Goal: Information Seeking & Learning: Learn about a topic

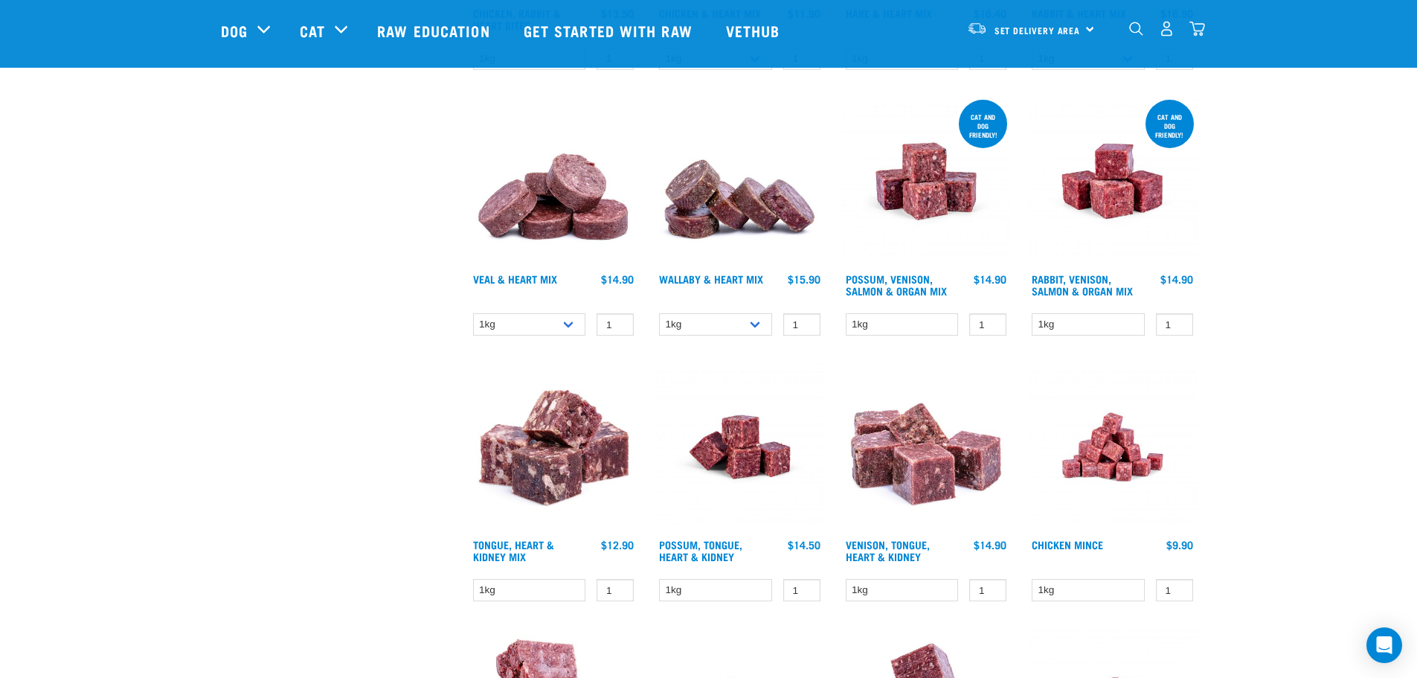
scroll to position [967, 0]
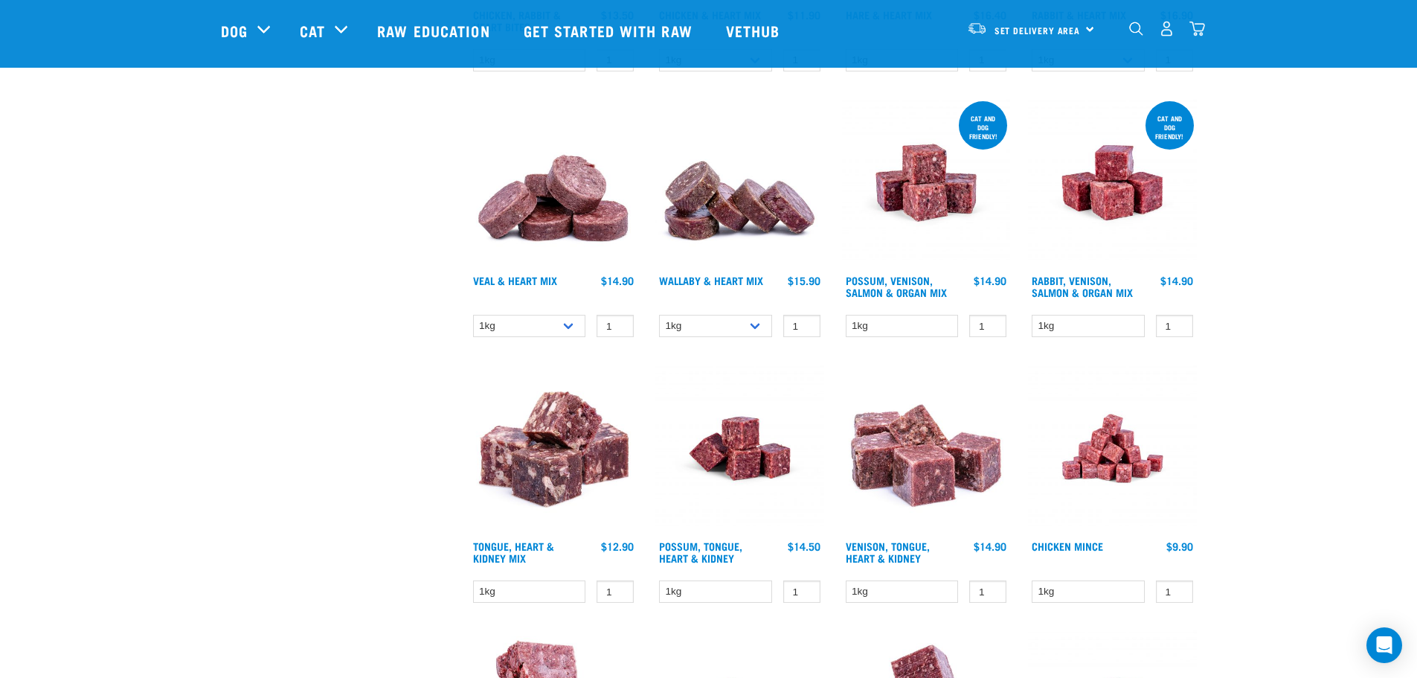
click at [1350, 393] on div "Start your pet’s raw journey today – take our quick pet questionnaire. Delivery…" at bounding box center [708, 253] width 1417 height 2440
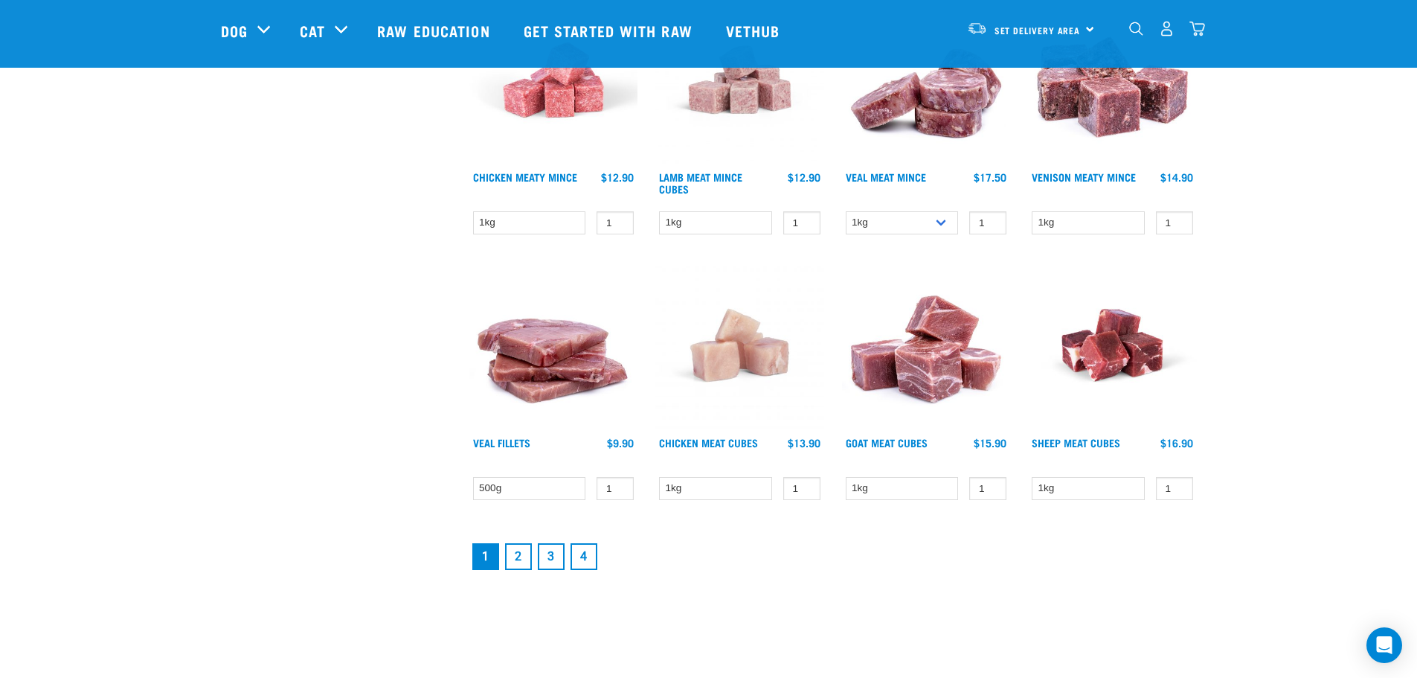
scroll to position [1884, 0]
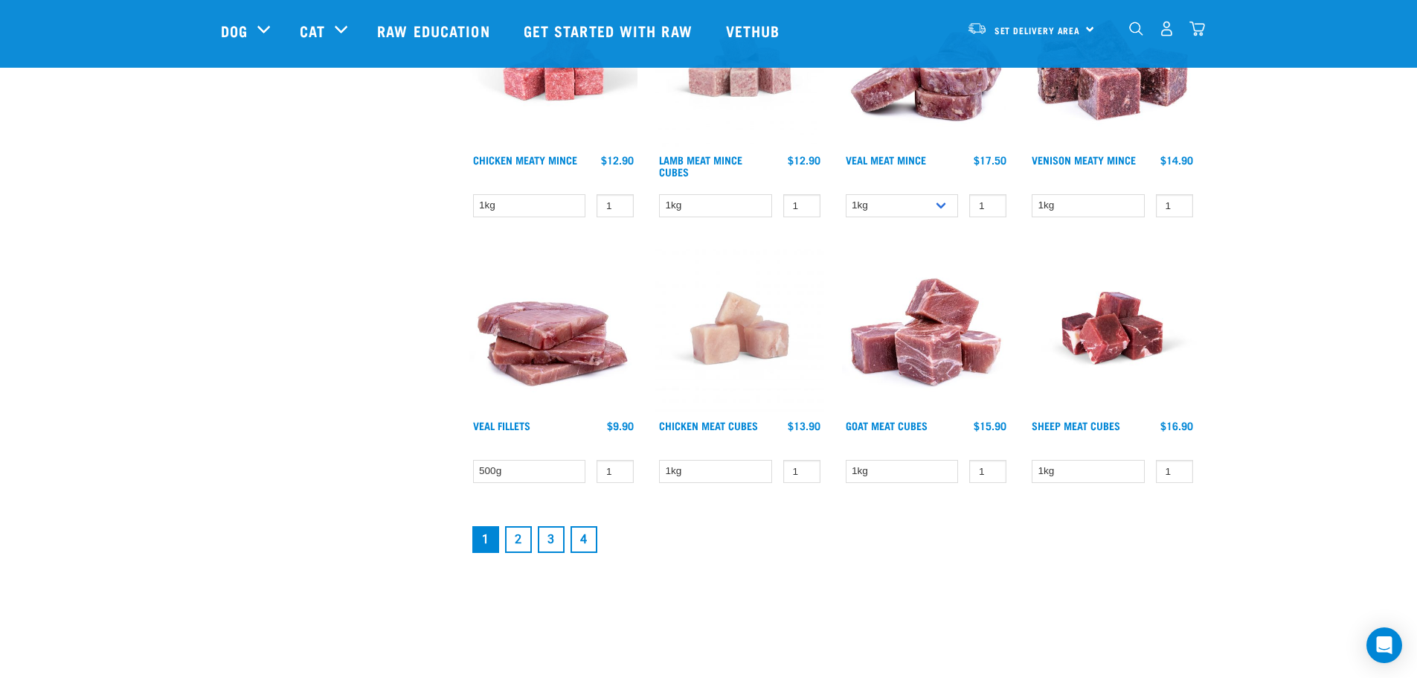
click at [517, 542] on link "2" at bounding box center [518, 539] width 27 height 27
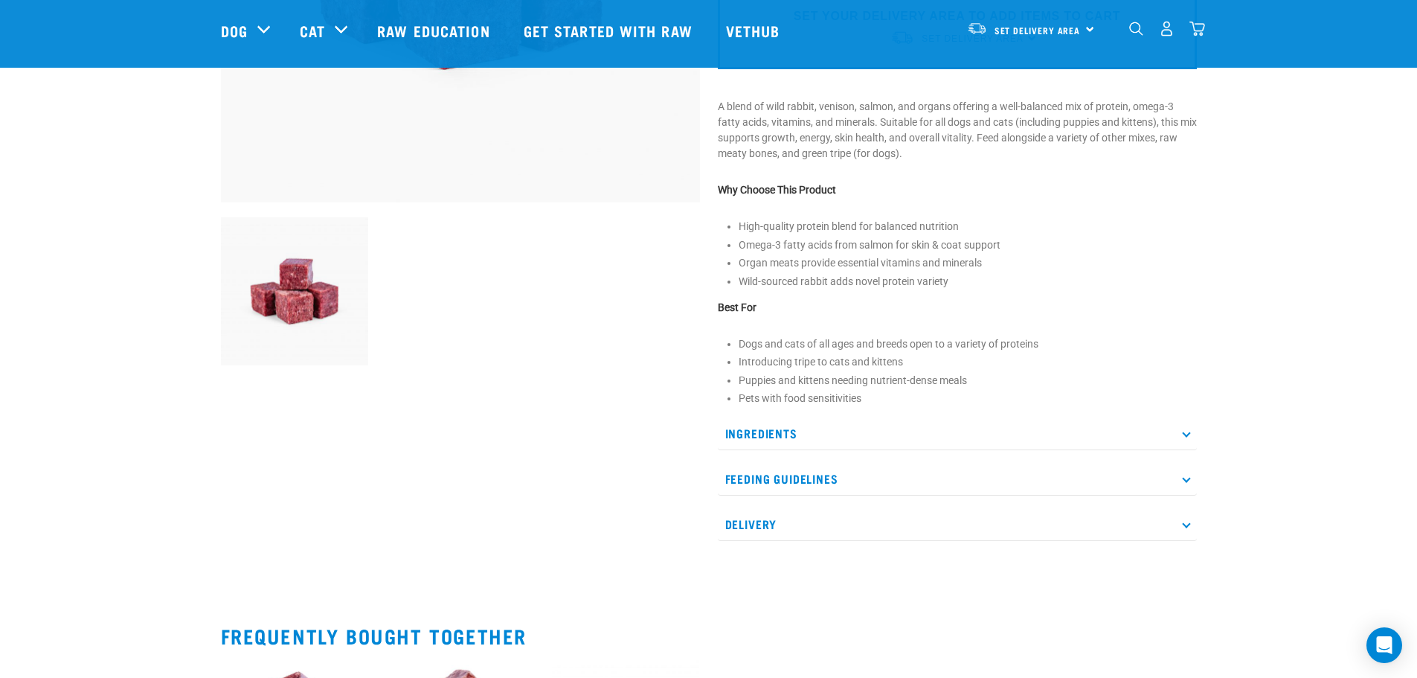
scroll to position [396, 0]
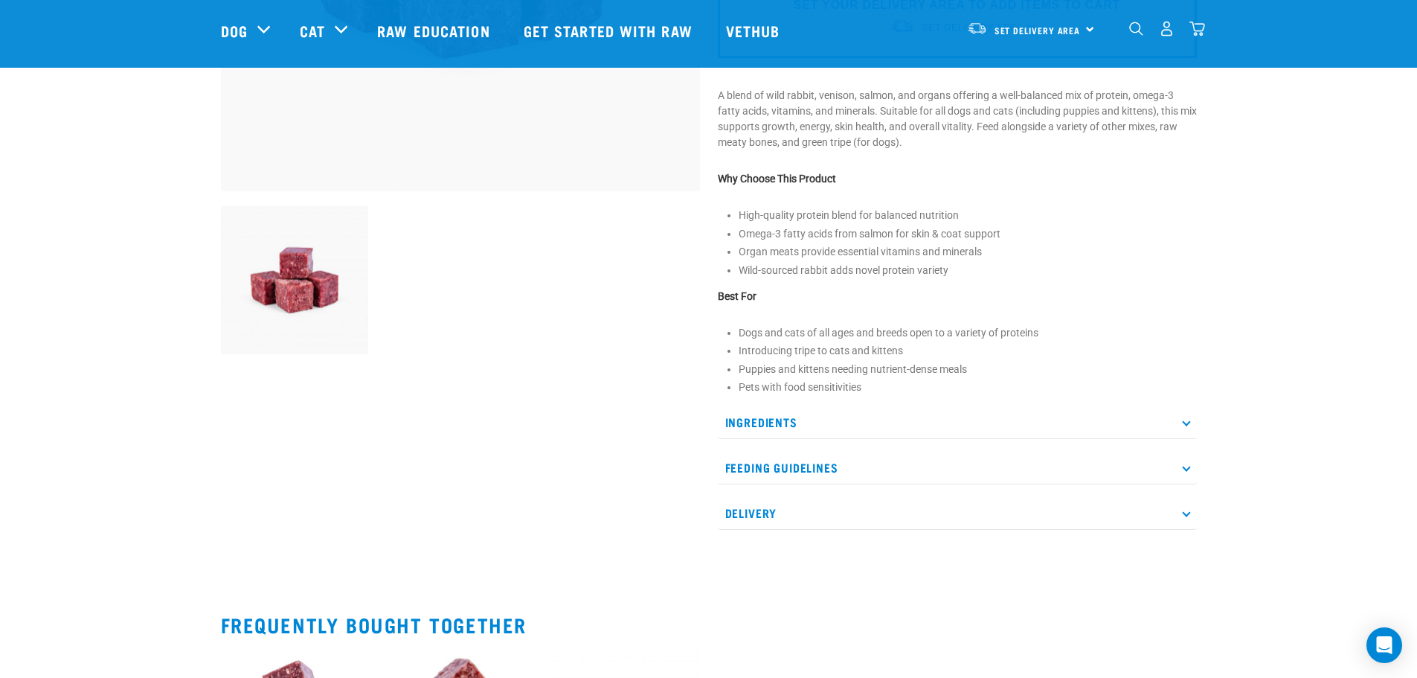
click at [765, 420] on p "Ingredients" at bounding box center [957, 421] width 479 height 33
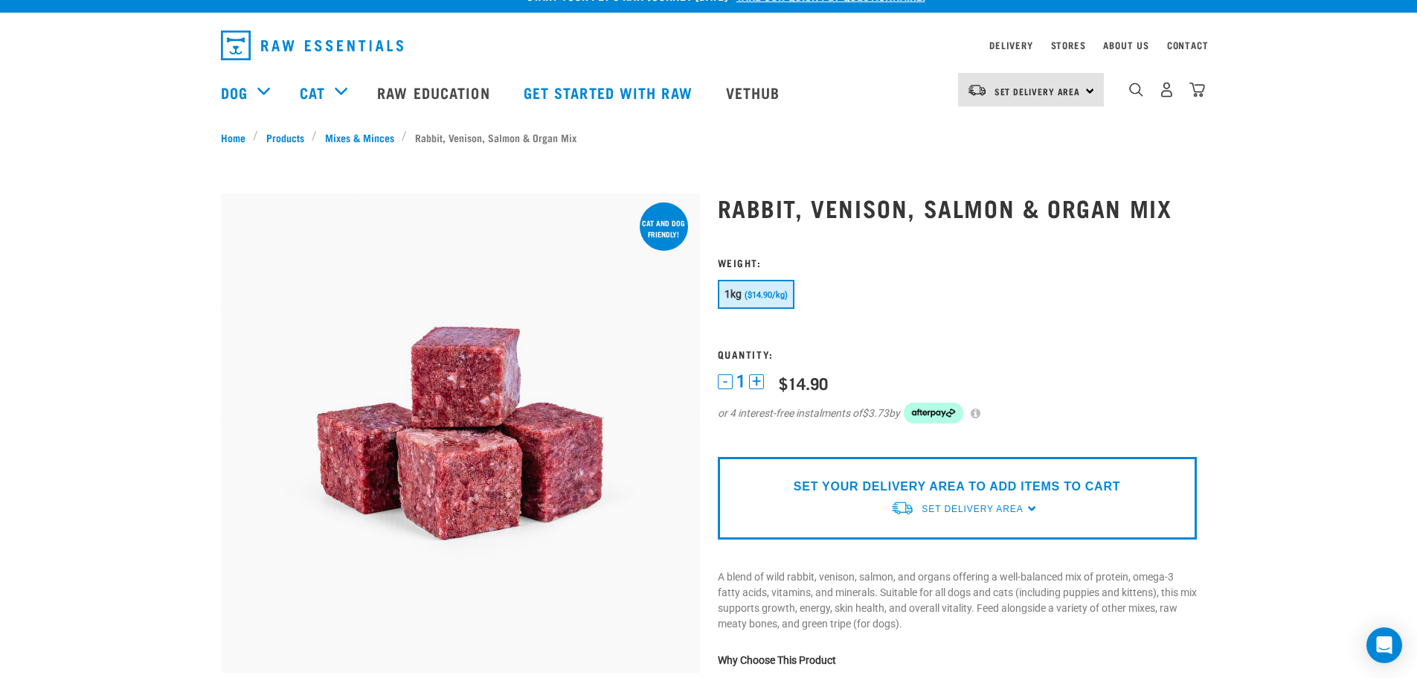
scroll to position [0, 0]
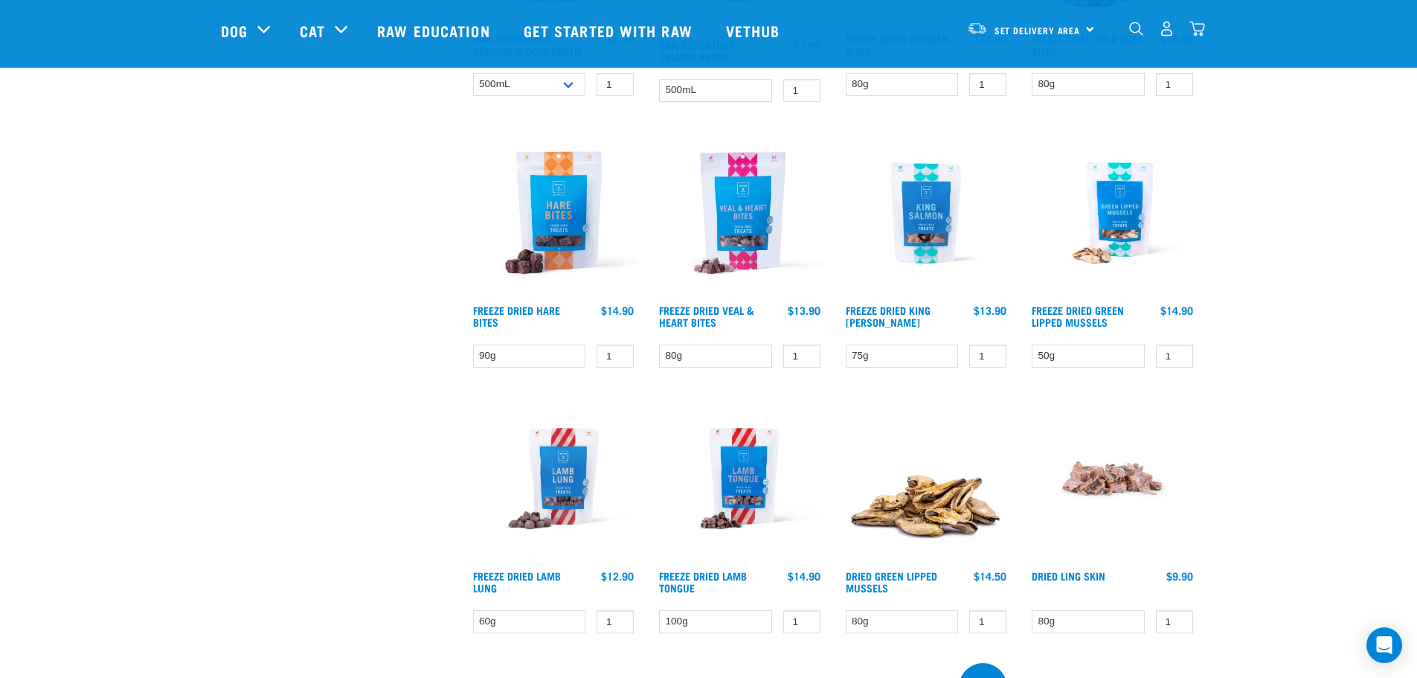
scroll to position [1166, 0]
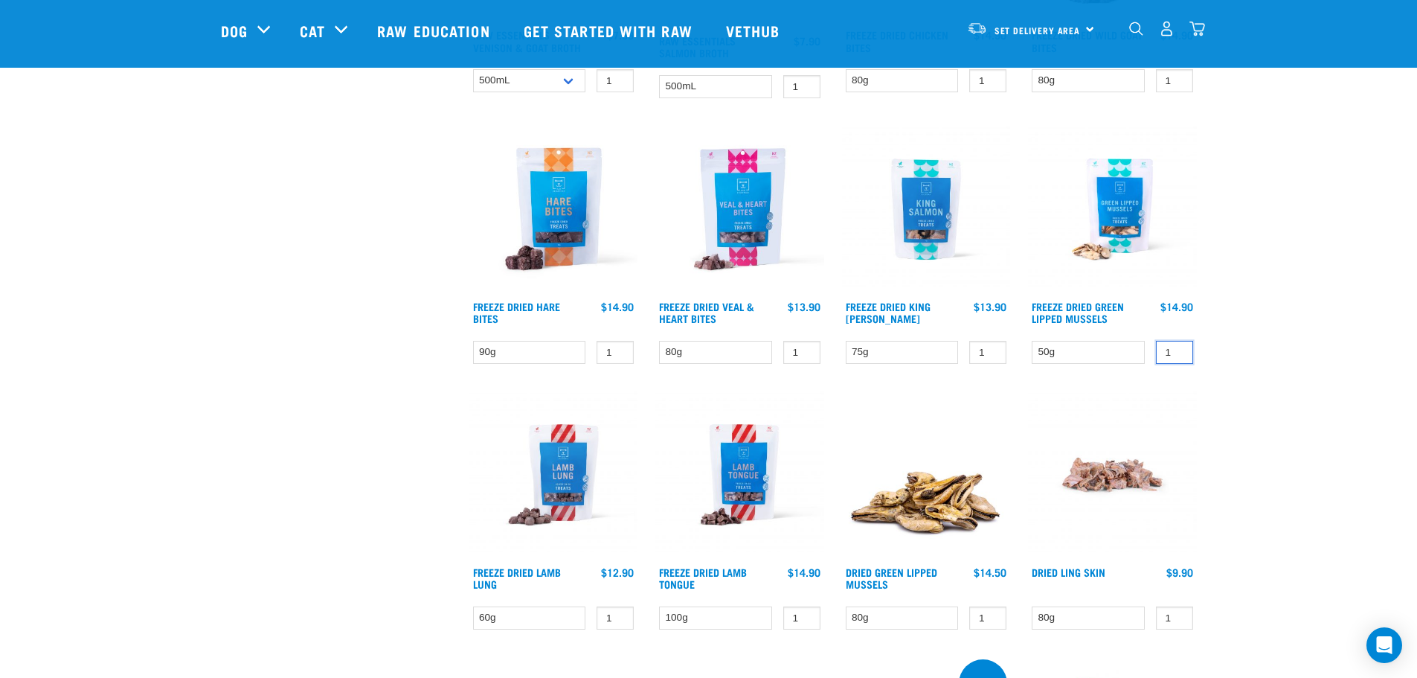
drag, startPoint x: 697, startPoint y: 453, endPoint x: 1286, endPoint y: 350, distance: 598.0
click at [1286, 353] on div "Start your pet’s raw journey today – take our quick pet questionnaire. Delivery…" at bounding box center [708, 36] width 1417 height 2405
click at [1317, 443] on div "Start your pet’s raw journey today – take our quick pet questionnaire. Delivery…" at bounding box center [708, 36] width 1417 height 2405
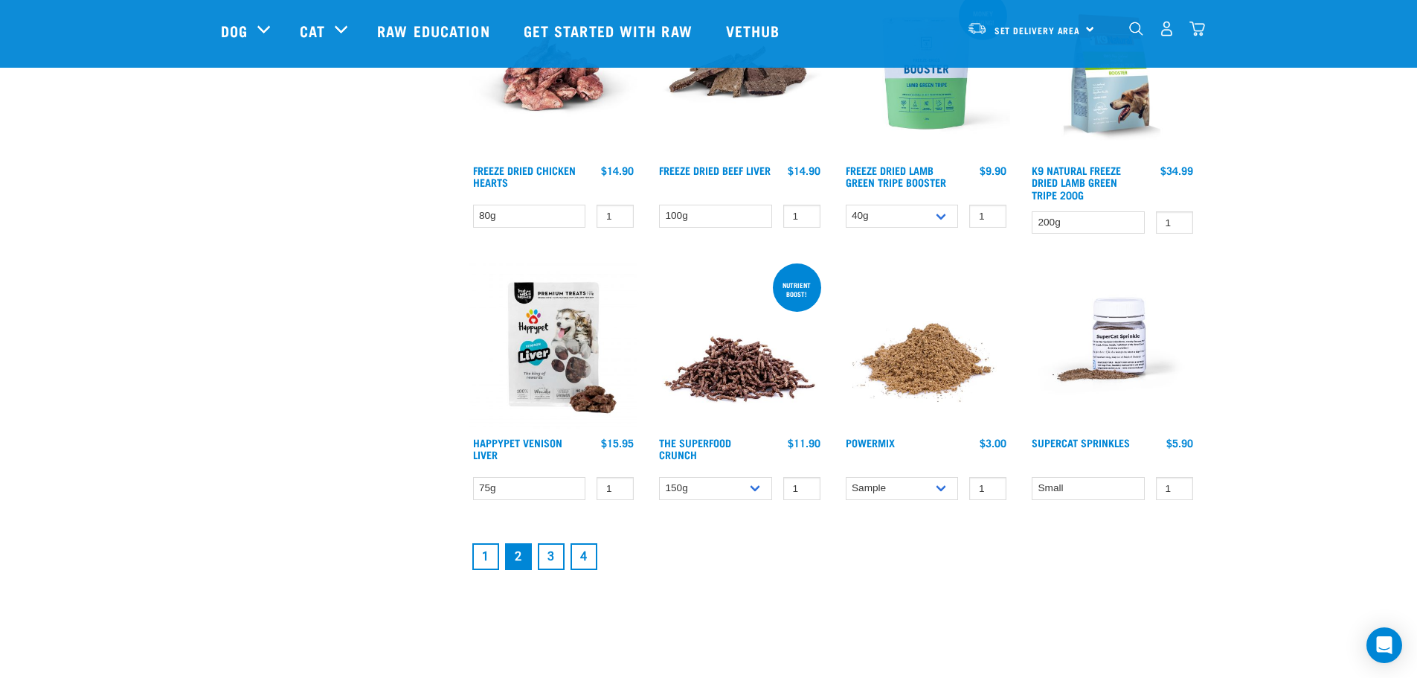
scroll to position [1835, 0]
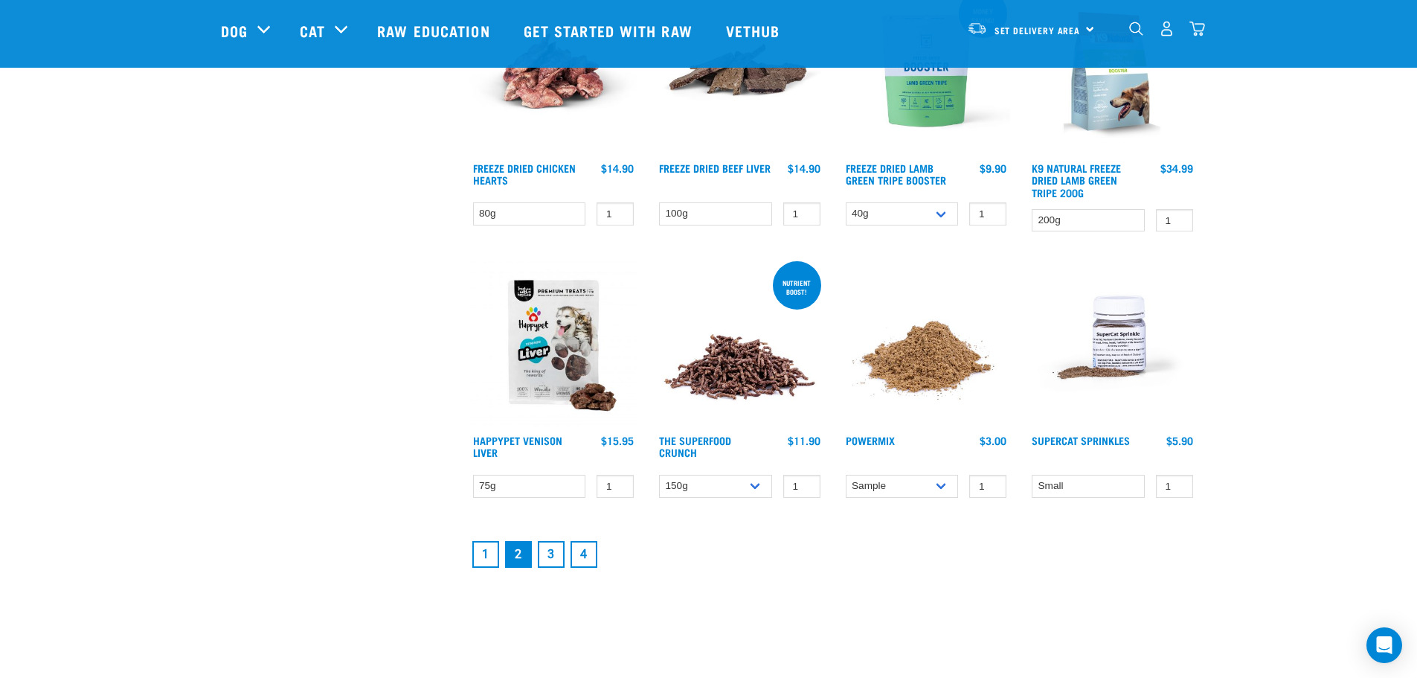
click at [552, 560] on link "3" at bounding box center [551, 554] width 27 height 27
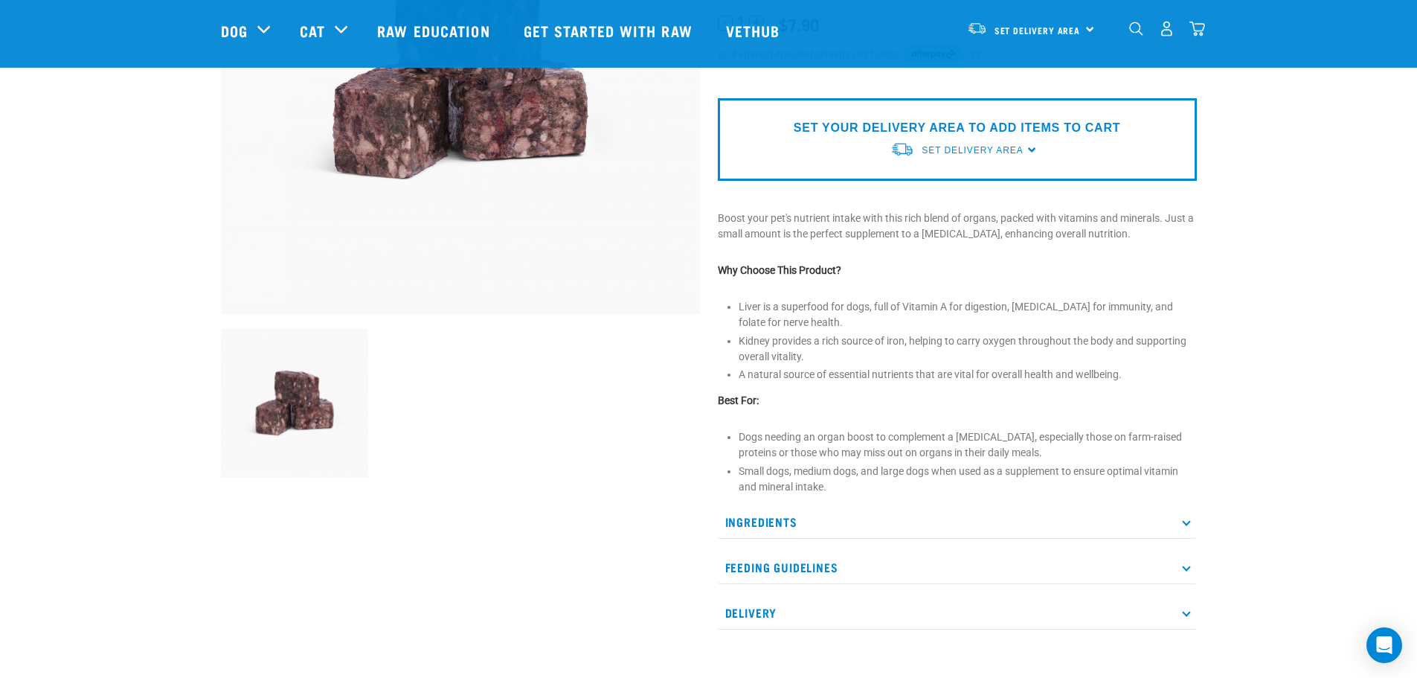
scroll to position [372, 0]
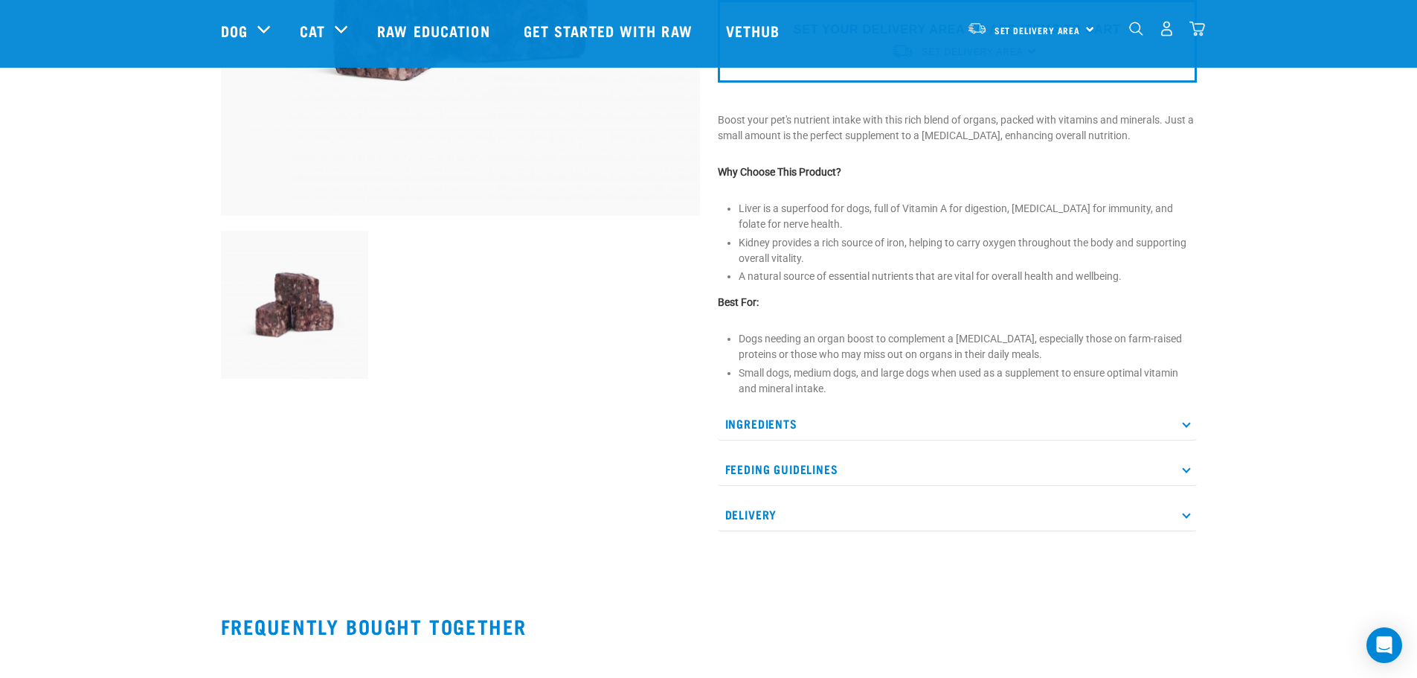
click at [760, 424] on p "Ingredients" at bounding box center [957, 423] width 479 height 33
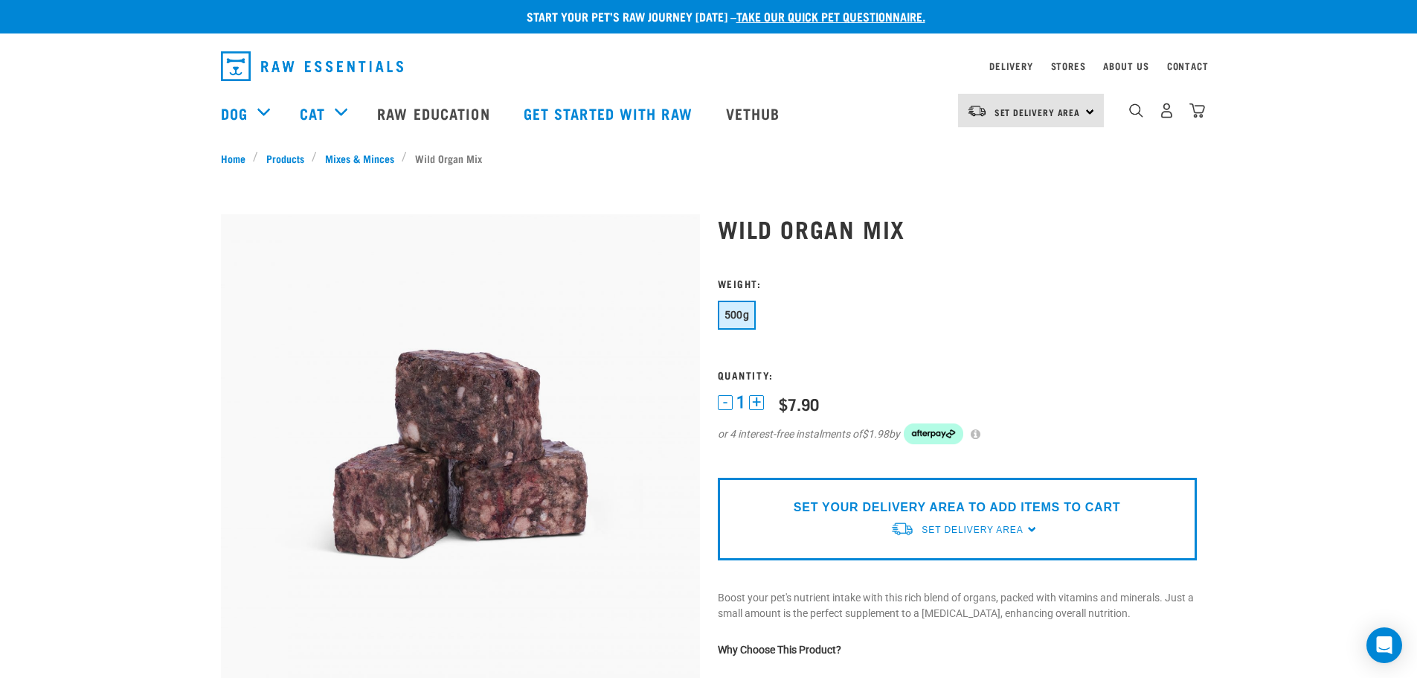
scroll to position [0, 0]
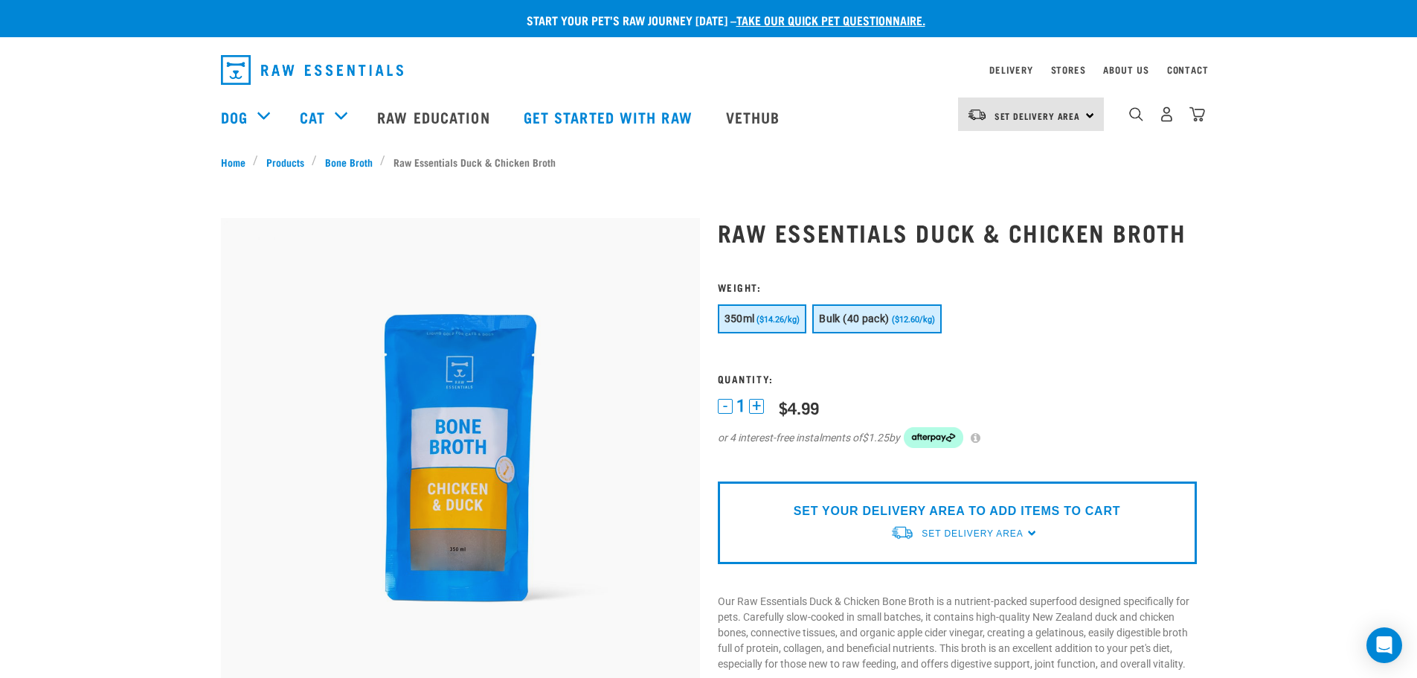
click at [853, 315] on span "Bulk (40 pack)" at bounding box center [854, 318] width 70 height 12
click at [750, 315] on span "350ml" at bounding box center [739, 318] width 30 height 12
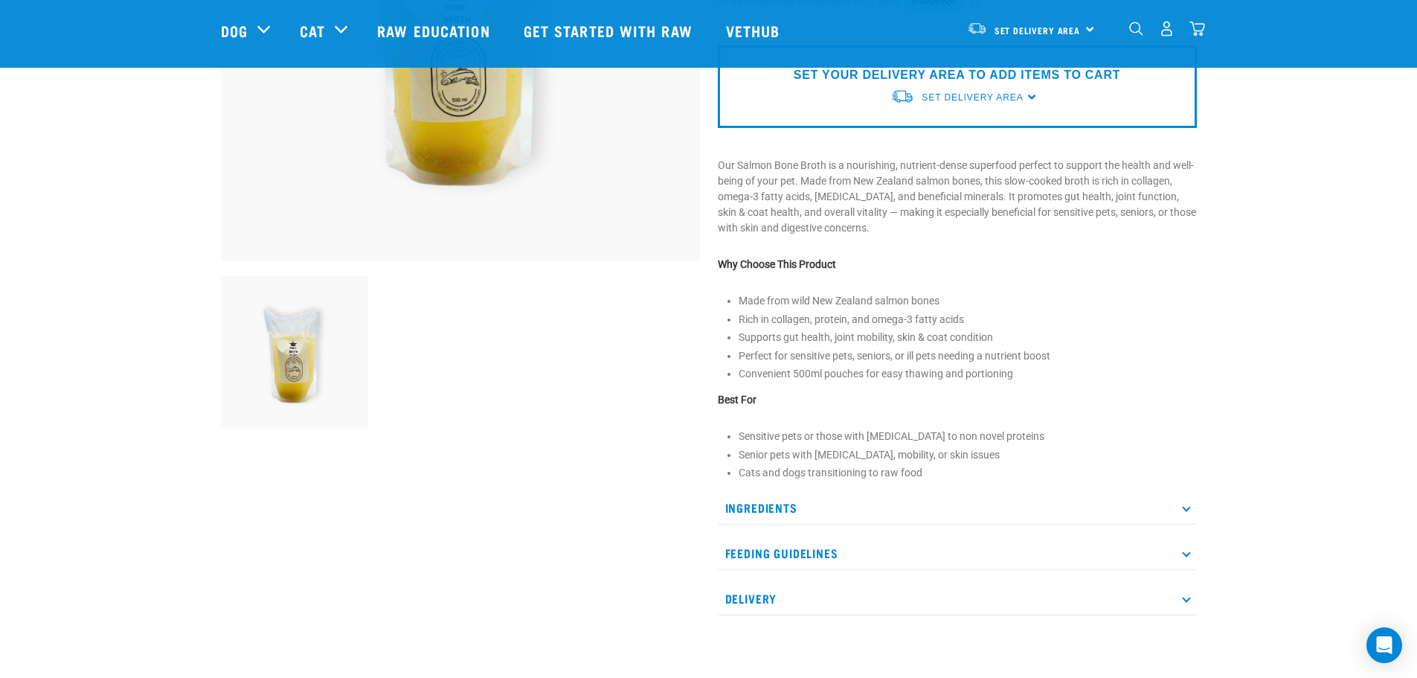
scroll to position [372, 0]
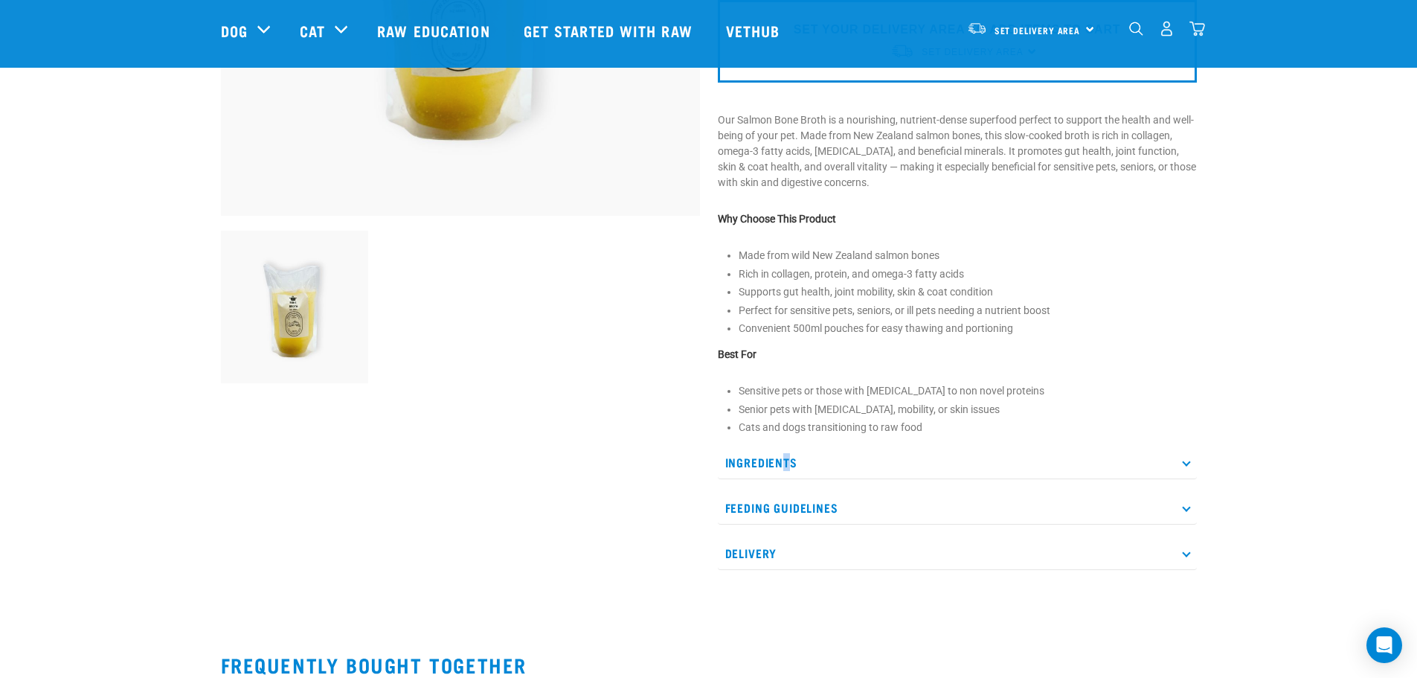
click at [788, 467] on p "Ingredients" at bounding box center [957, 462] width 479 height 33
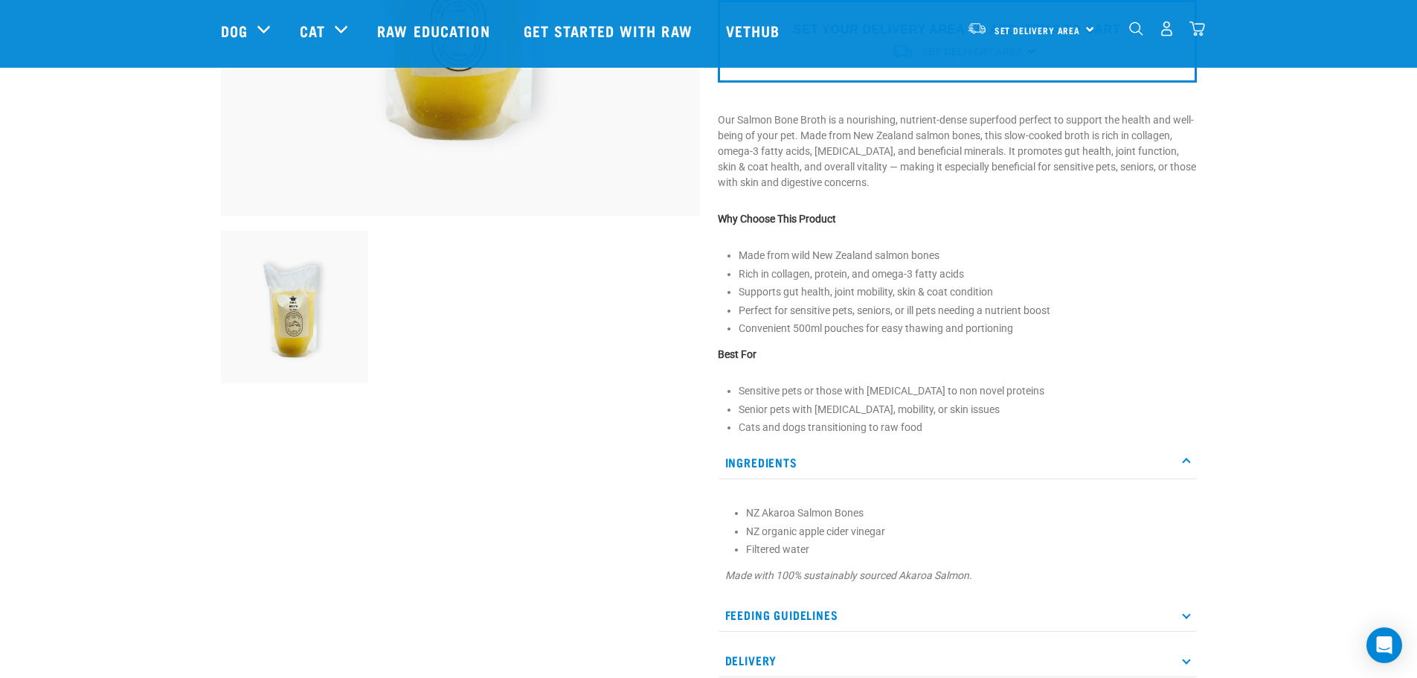
click at [568, 526] on div at bounding box center [460, 207] width 497 height 981
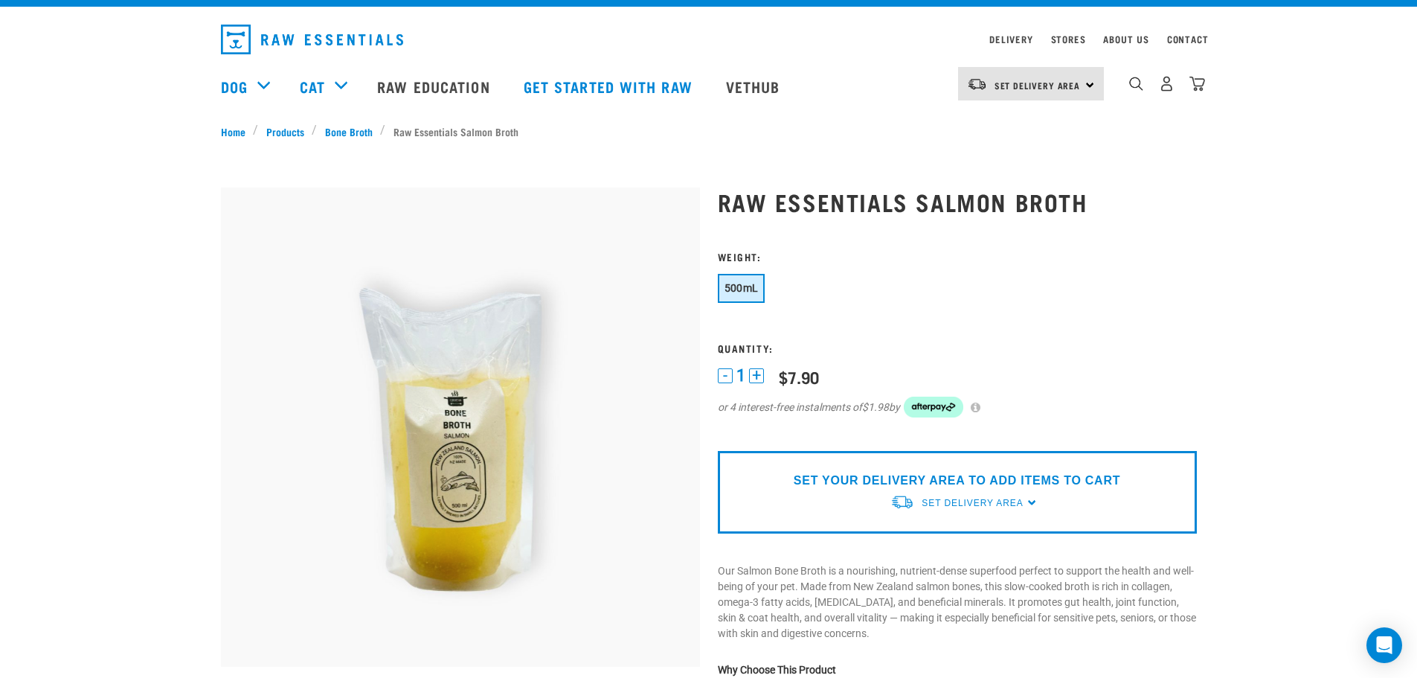
scroll to position [0, 0]
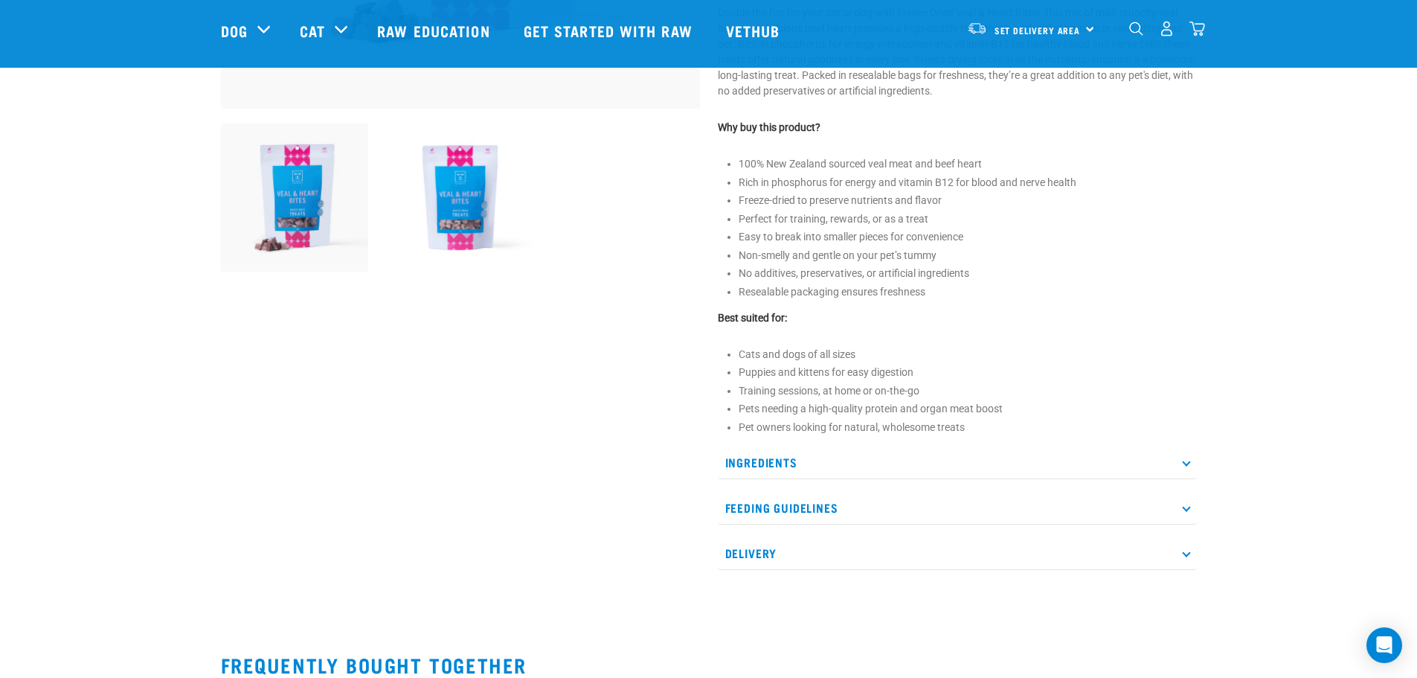
scroll to position [496, 0]
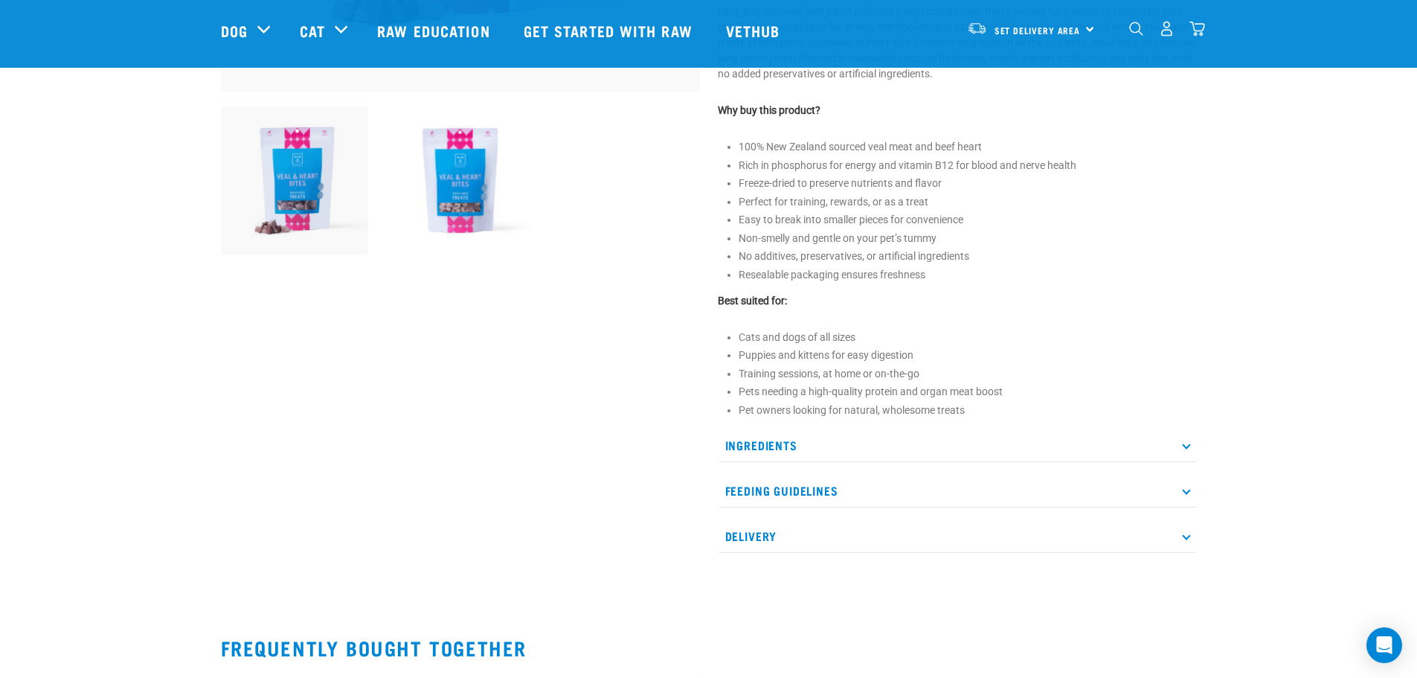
click at [775, 443] on p "Ingredients" at bounding box center [957, 444] width 479 height 33
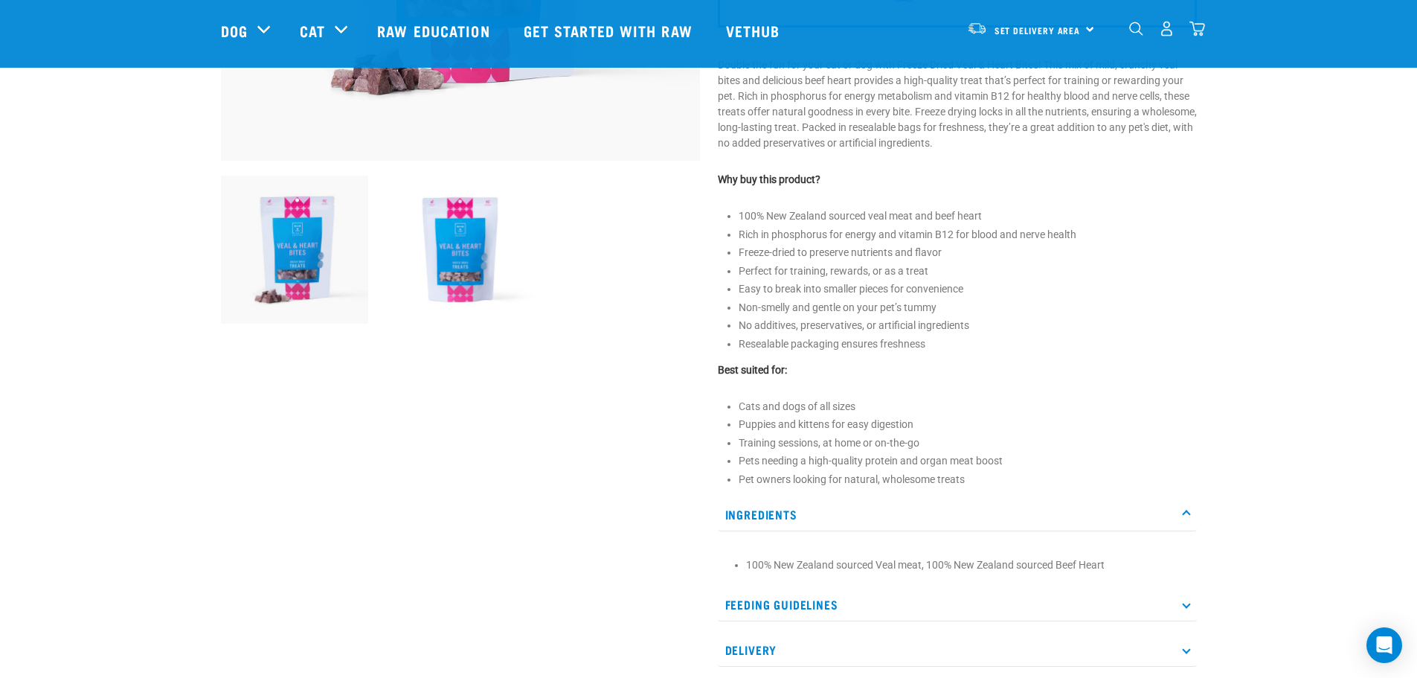
scroll to position [422, 0]
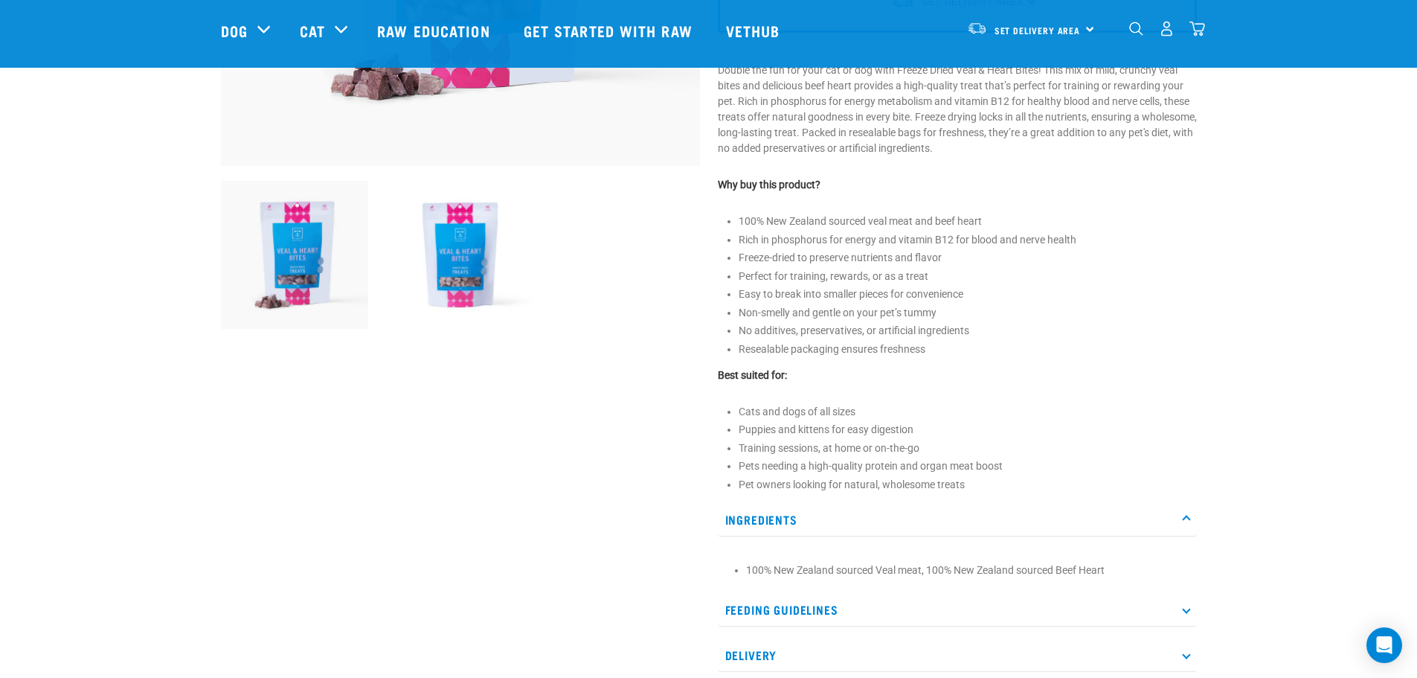
click at [765, 511] on p "Ingredients" at bounding box center [957, 519] width 479 height 33
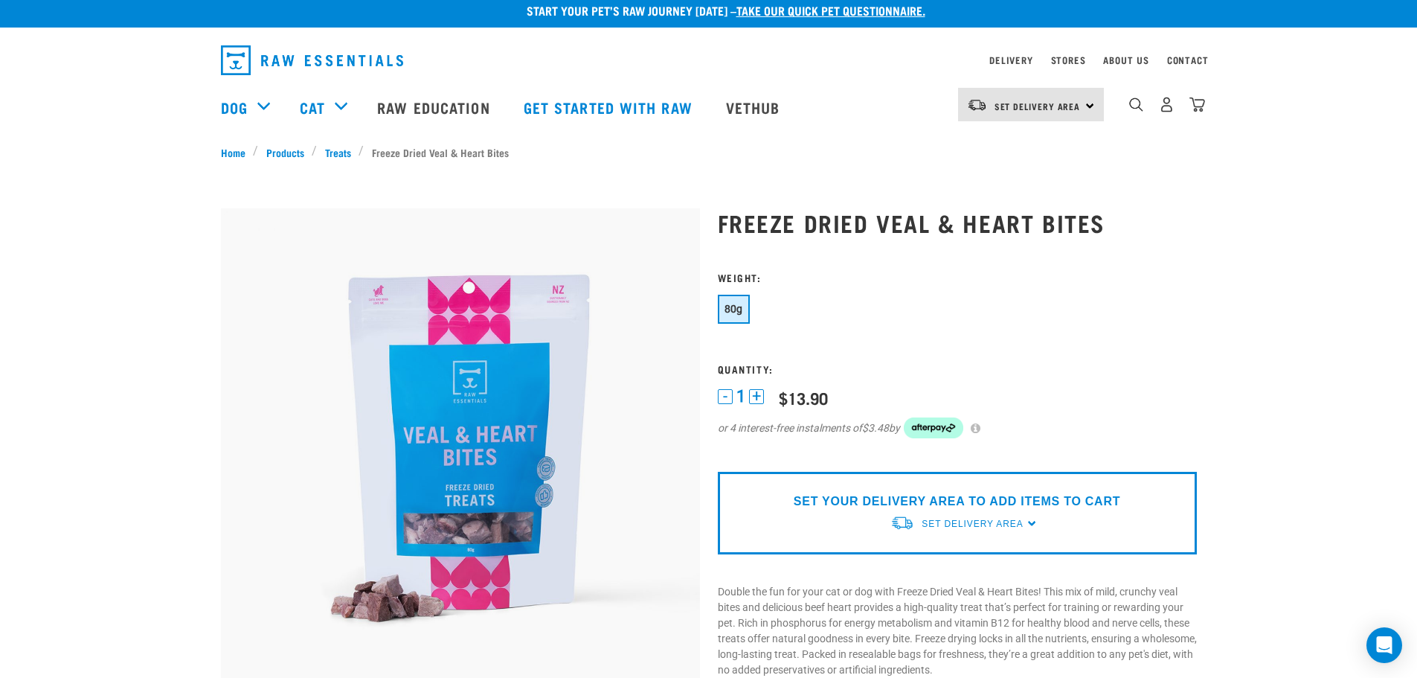
scroll to position [0, 0]
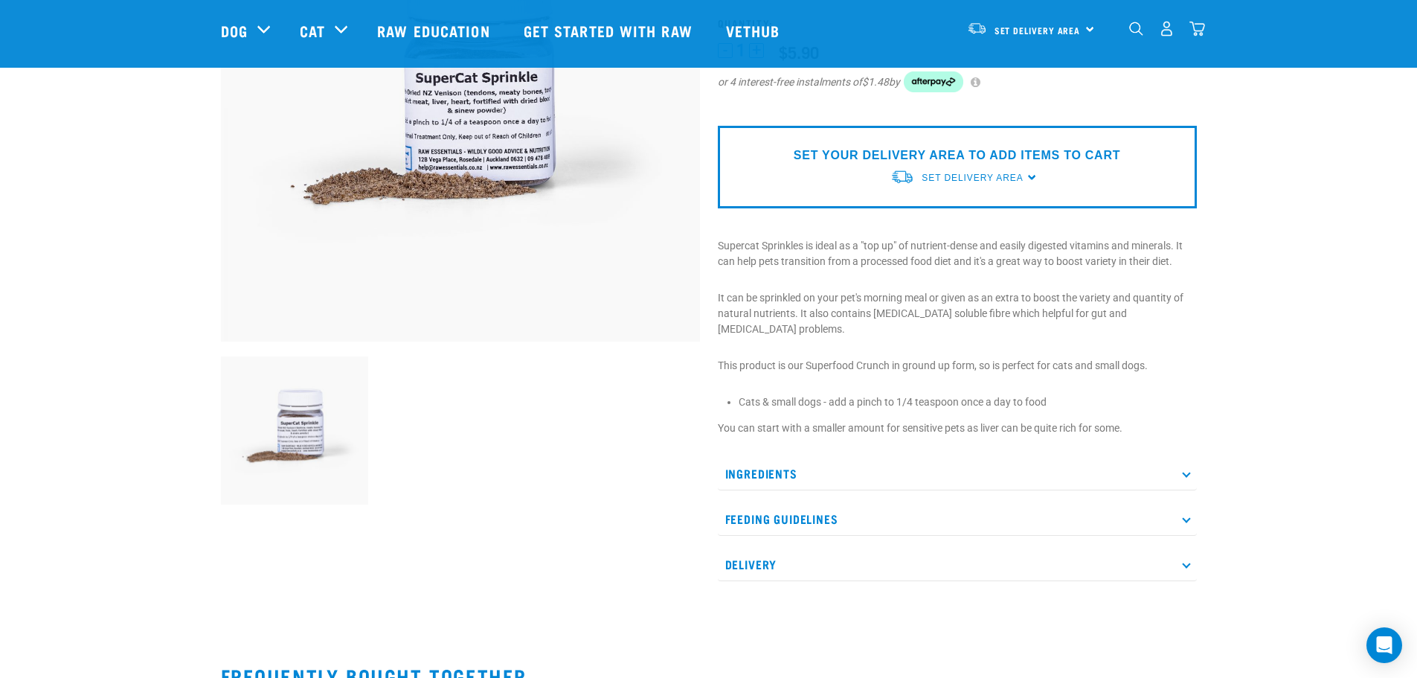
scroll to position [248, 0]
click at [765, 455] on p "Ingredients" at bounding box center [957, 471] width 479 height 33
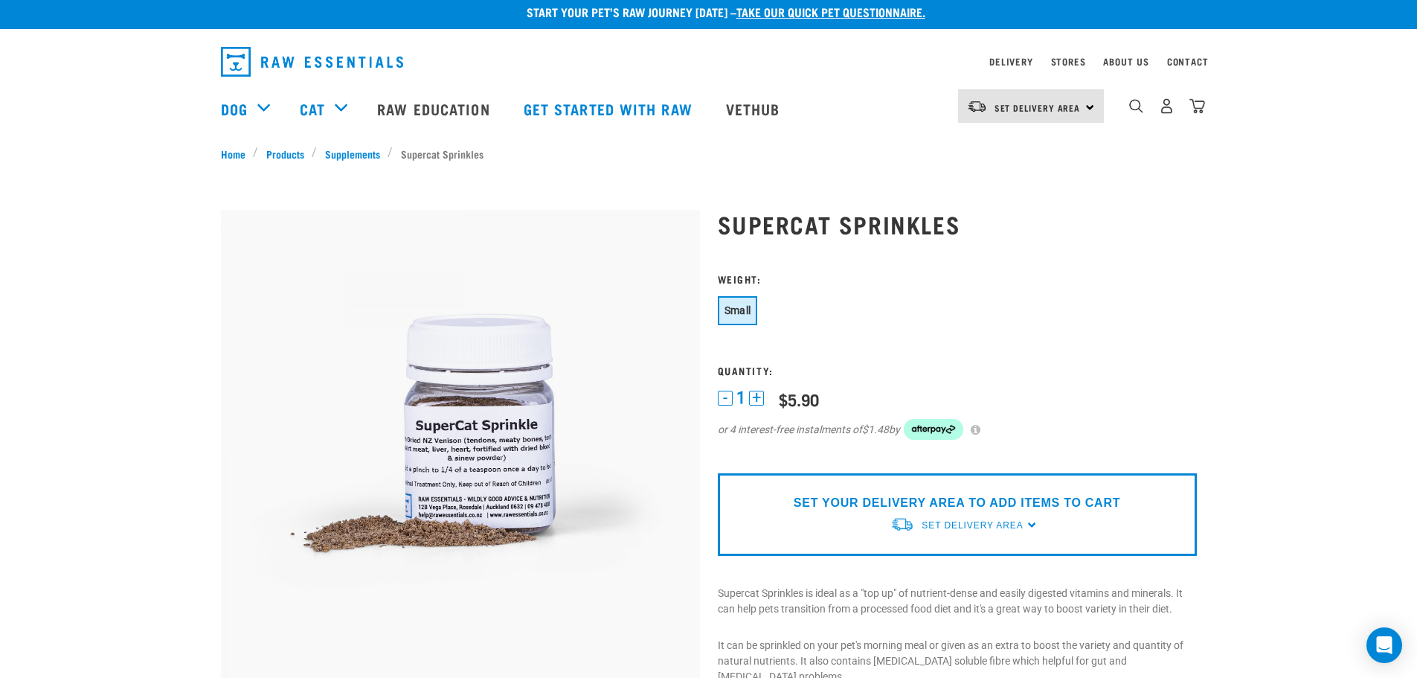
scroll to position [0, 0]
